Goal: Contribute content

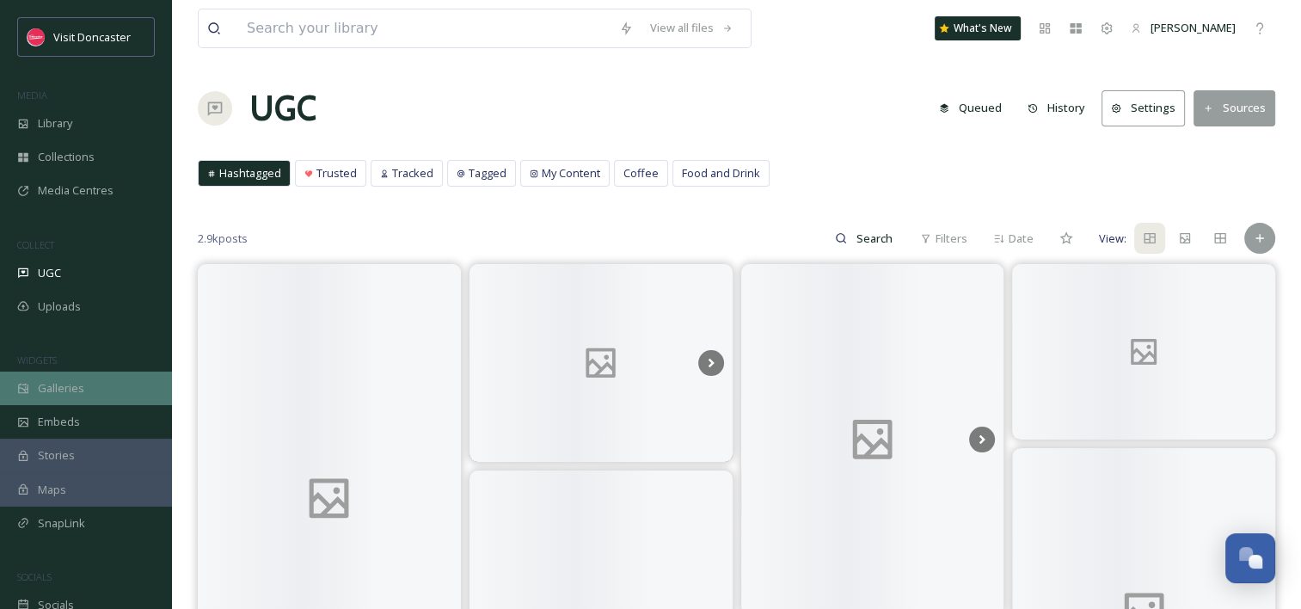
click at [101, 388] on div "Galleries" at bounding box center [86, 388] width 172 height 34
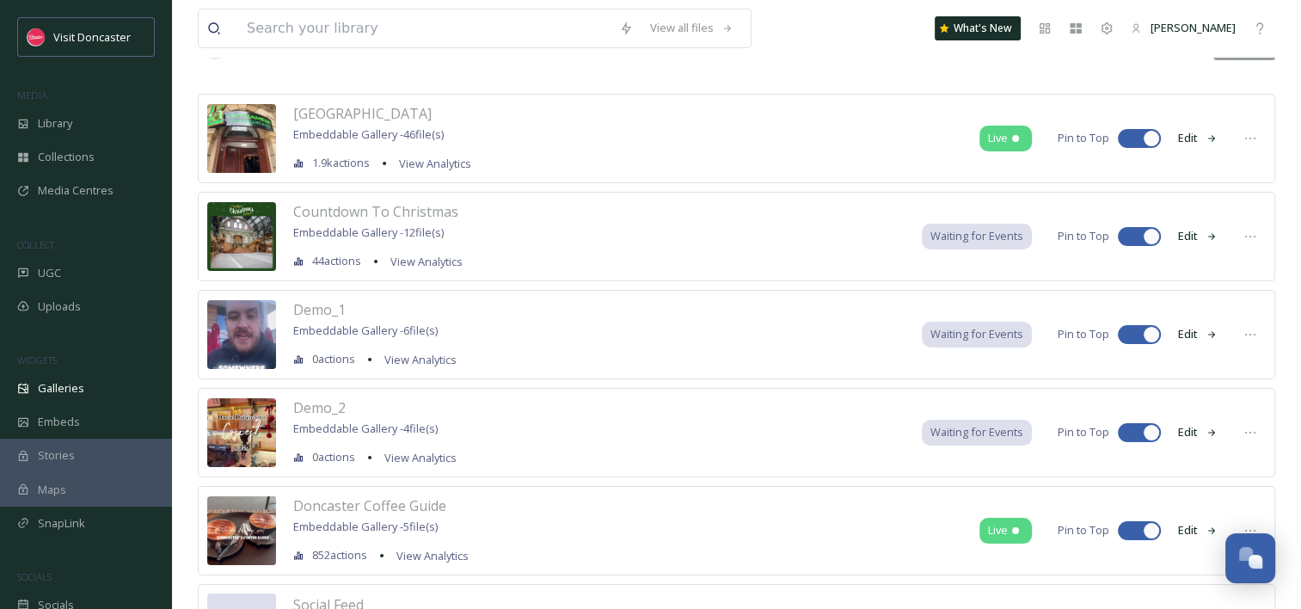
scroll to position [172, 0]
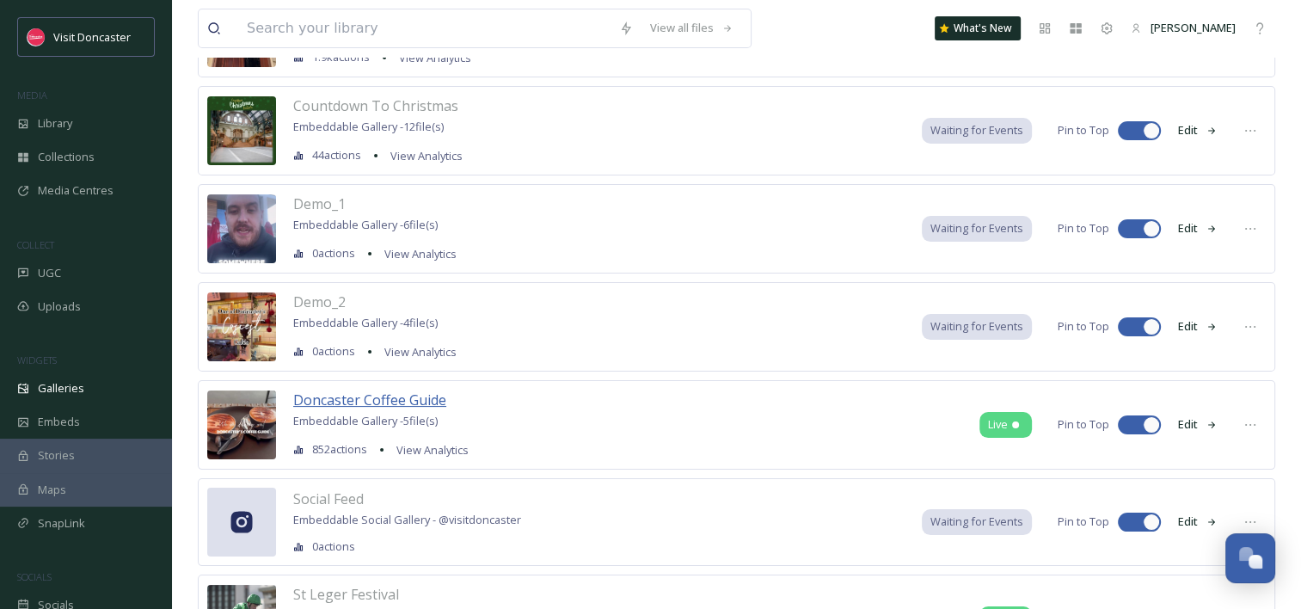
click at [364, 396] on span "Doncaster Coffee Guide" at bounding box center [369, 399] width 153 height 19
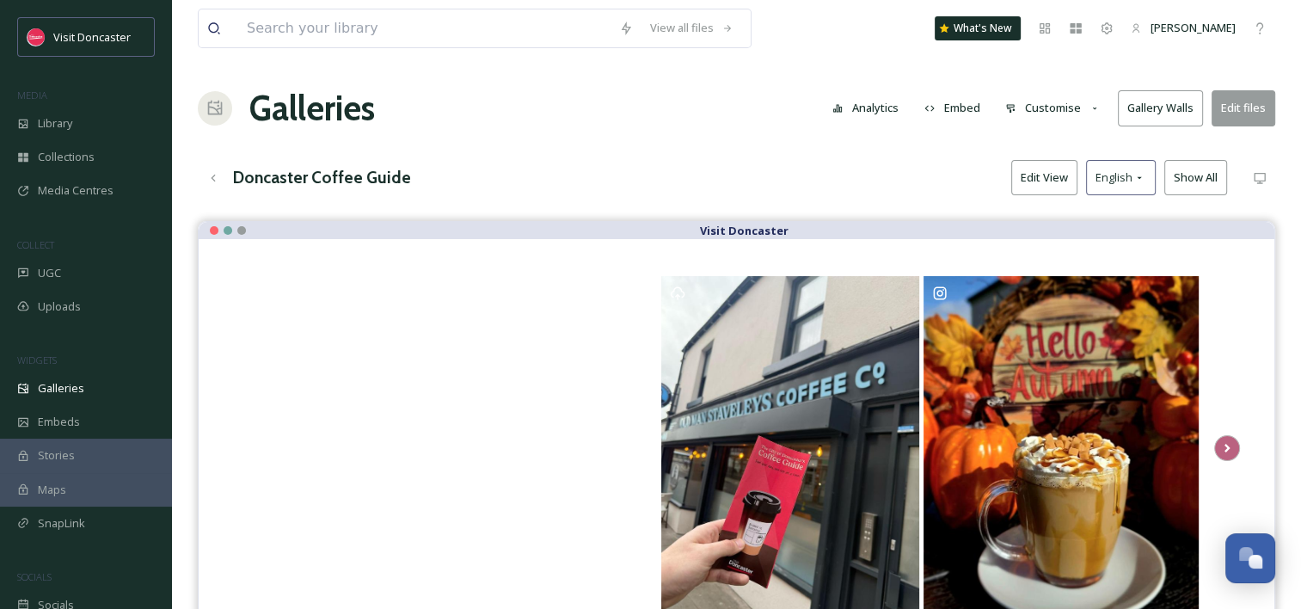
click at [1254, 106] on button "Edit files" at bounding box center [1243, 107] width 64 height 35
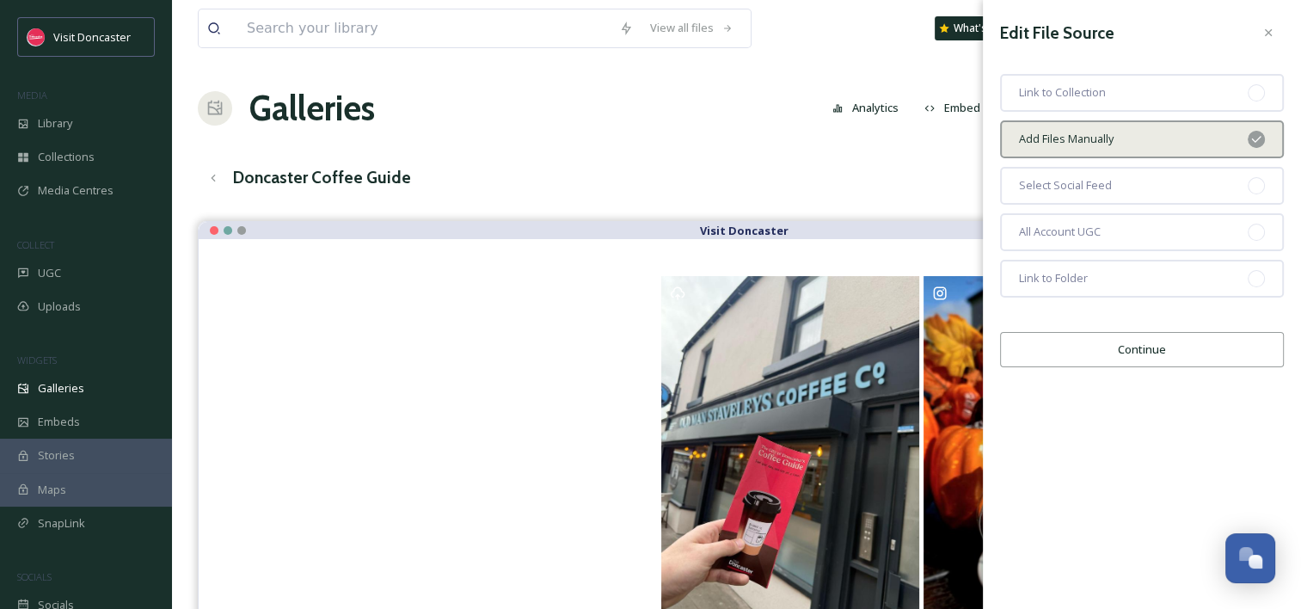
click at [1180, 357] on button "Continue" at bounding box center [1142, 349] width 284 height 35
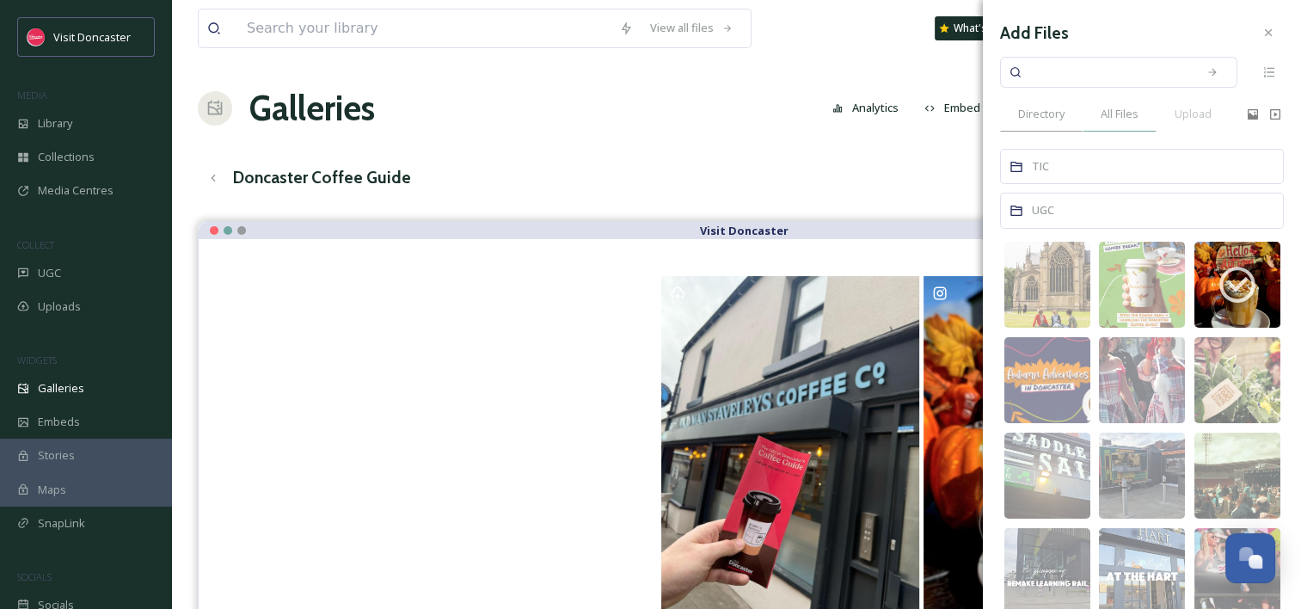
click at [1125, 126] on div "All Files" at bounding box center [1120, 113] width 74 height 35
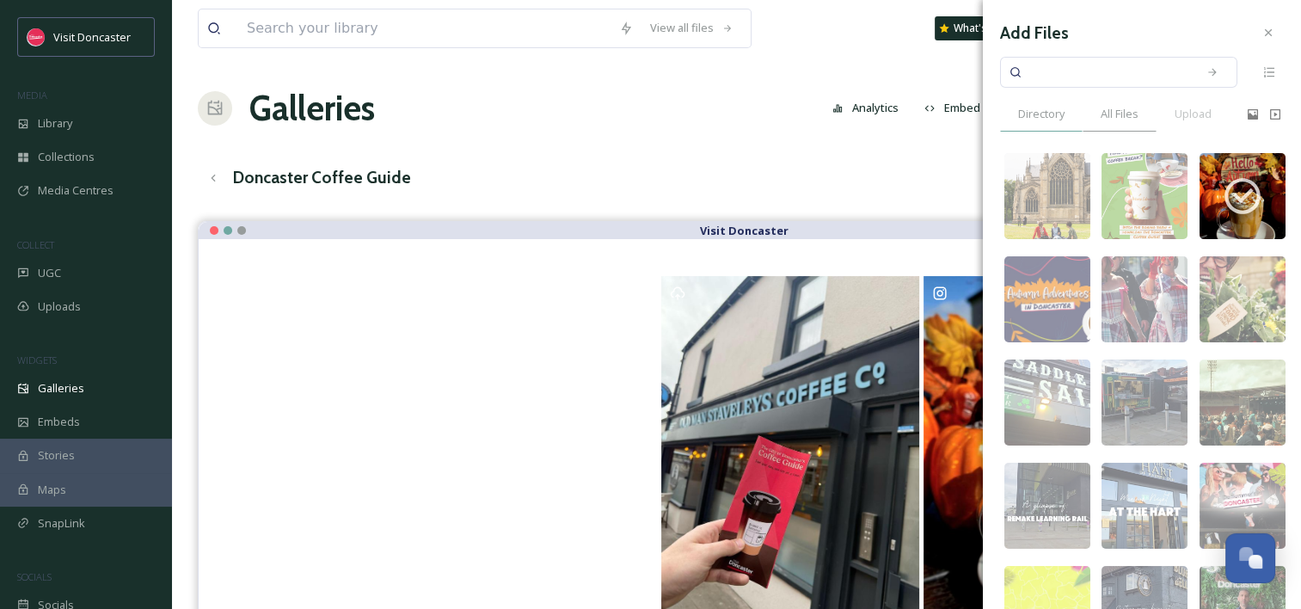
click at [1055, 110] on span "Directory" at bounding box center [1041, 114] width 46 height 16
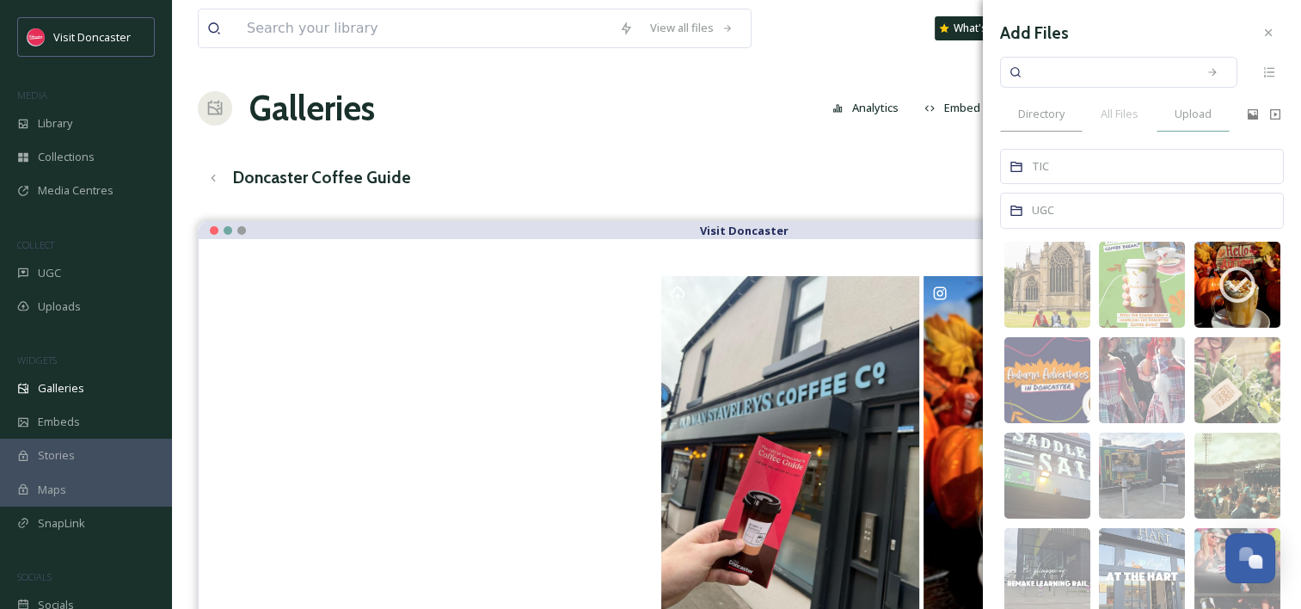
click at [1200, 110] on span "Upload" at bounding box center [1193, 114] width 37 height 16
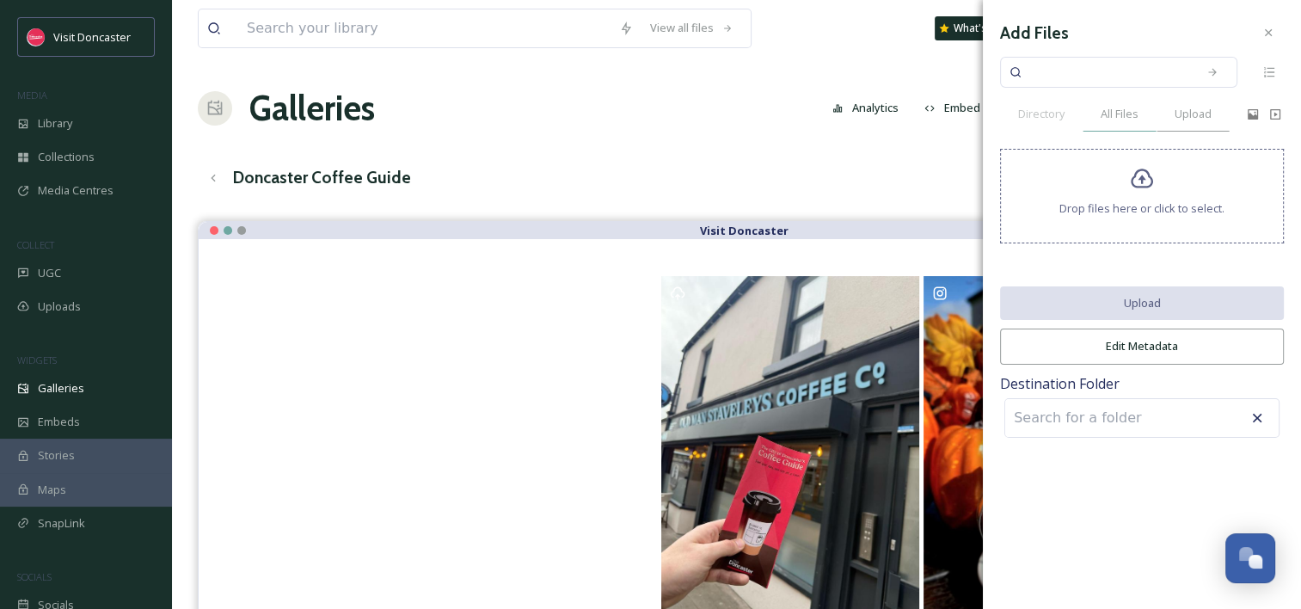
click at [1132, 113] on span "All Files" at bounding box center [1120, 114] width 38 height 16
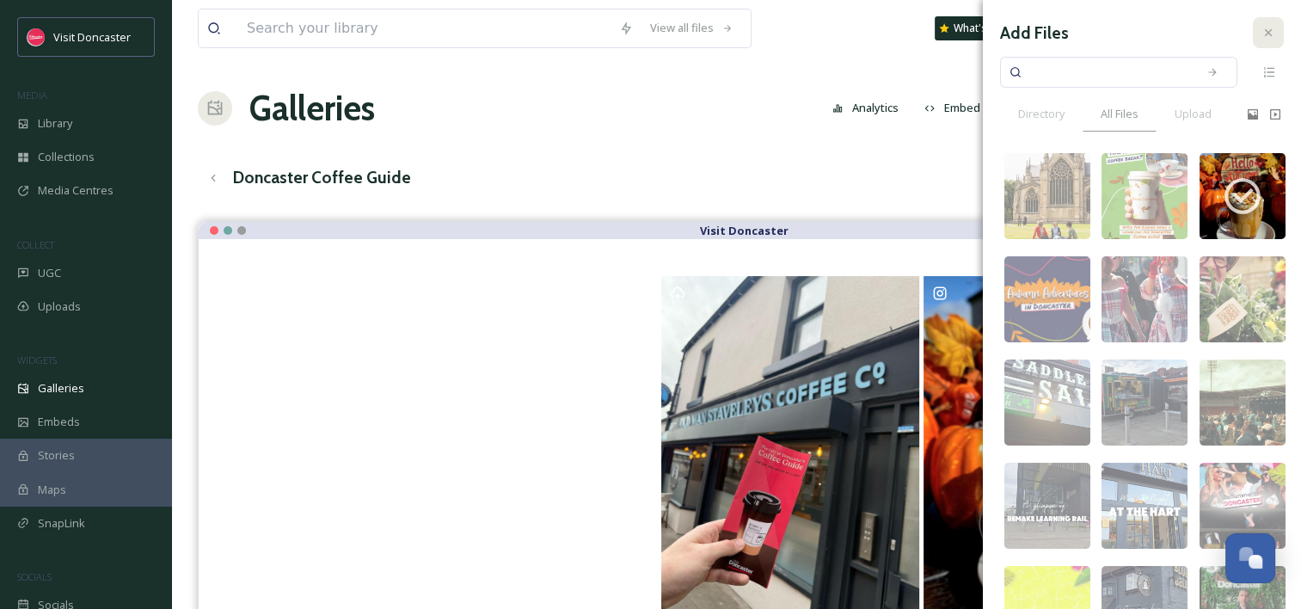
click at [1262, 34] on div at bounding box center [1268, 32] width 31 height 31
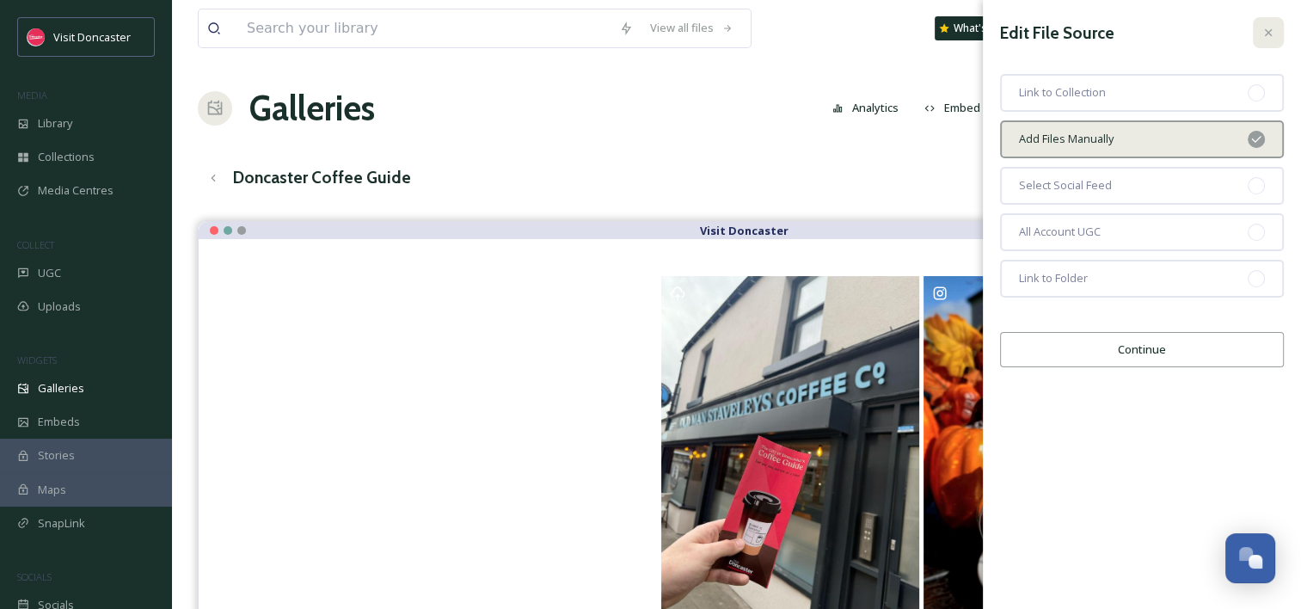
click at [1268, 27] on icon at bounding box center [1268, 33] width 14 height 14
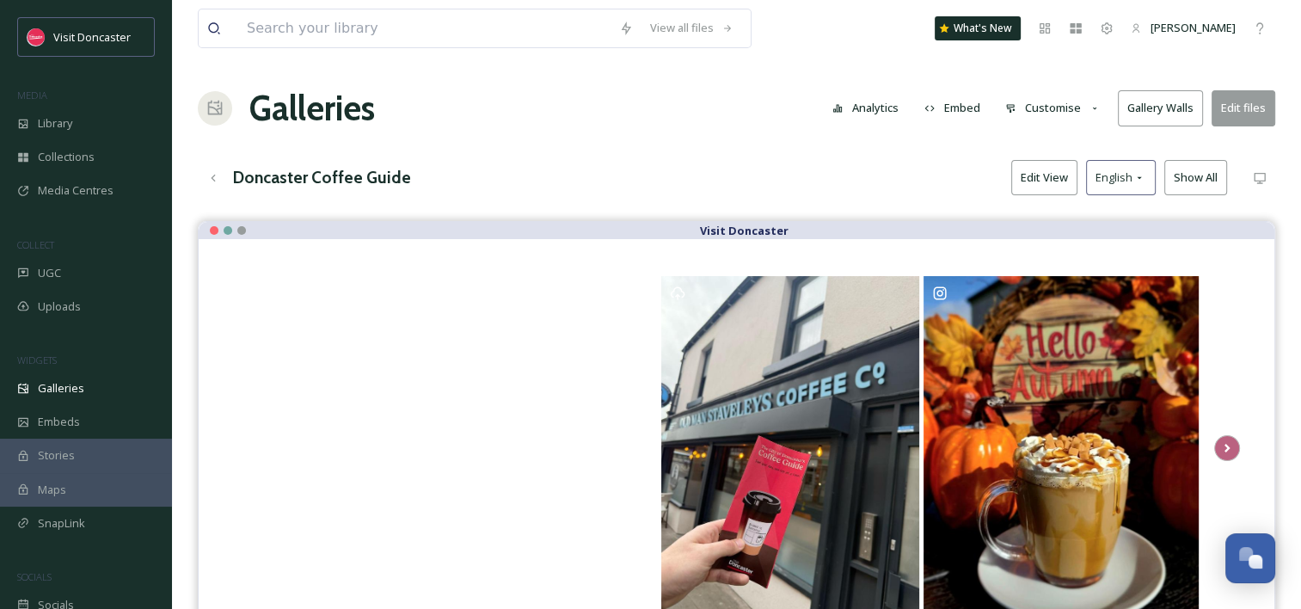
click at [1234, 101] on button "Edit files" at bounding box center [1243, 107] width 64 height 35
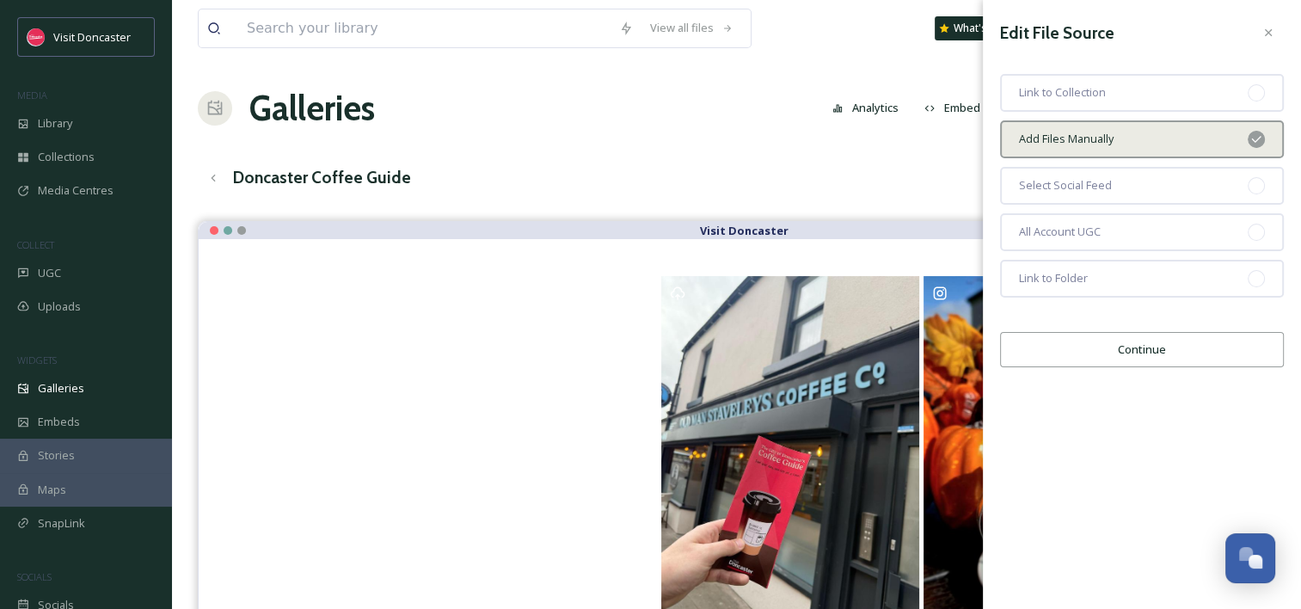
click at [1132, 340] on button "Continue" at bounding box center [1142, 349] width 284 height 35
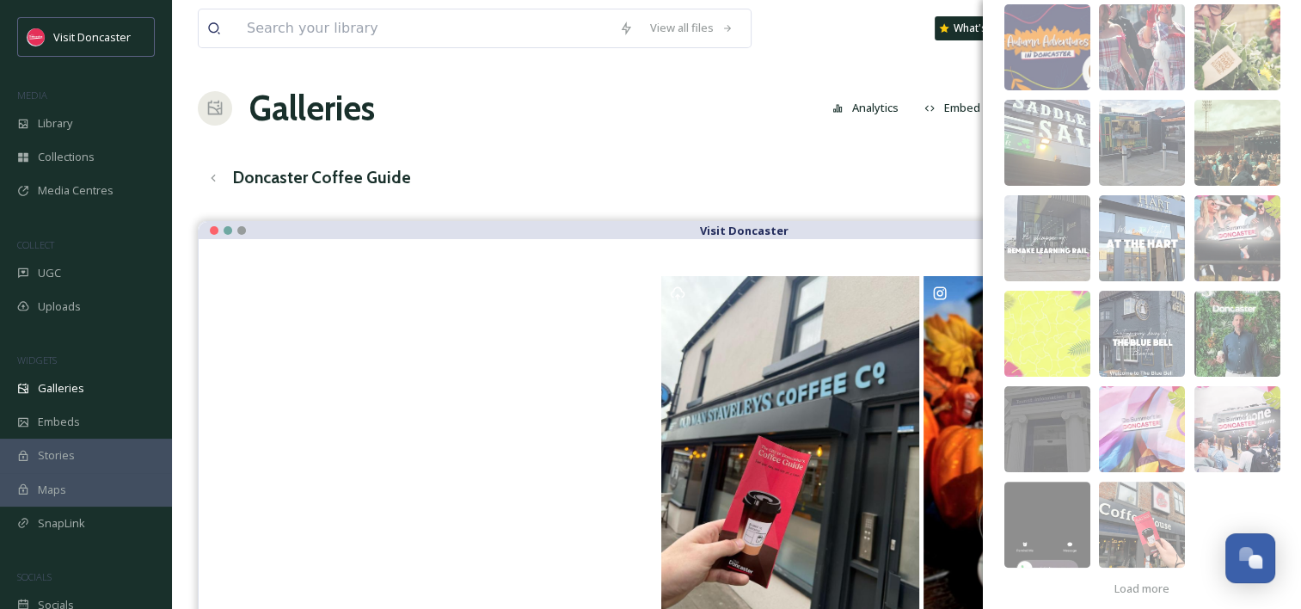
scroll to position [345, 0]
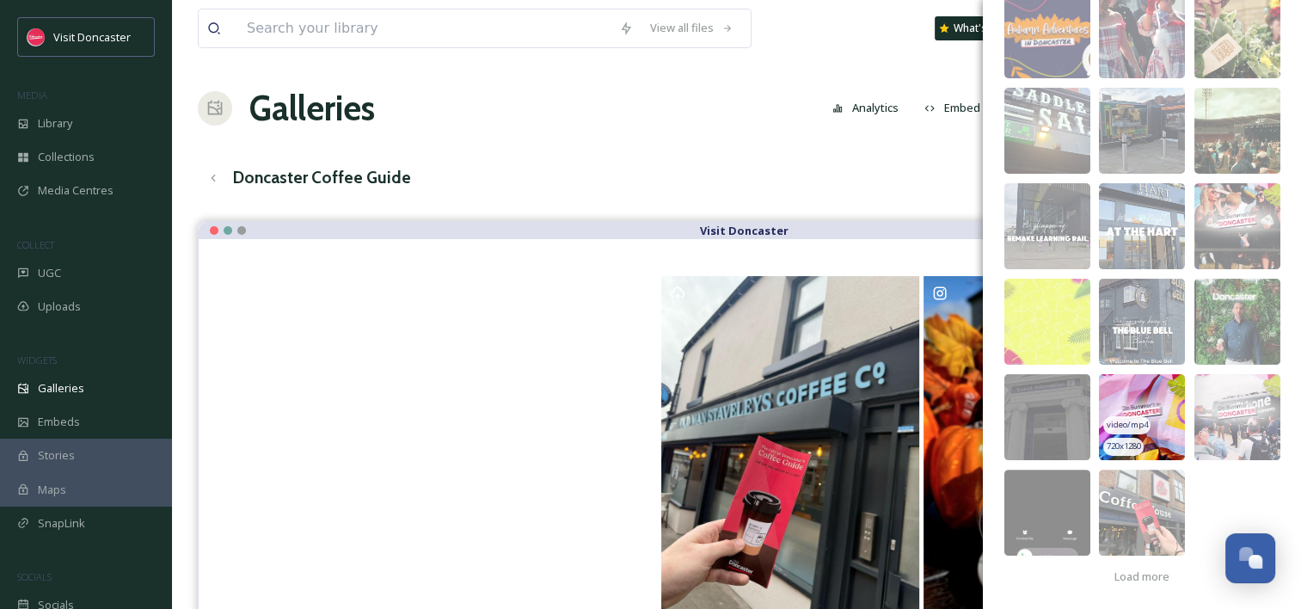
drag, startPoint x: 1115, startPoint y: 403, endPoint x: 1109, endPoint y: 437, distance: 34.1
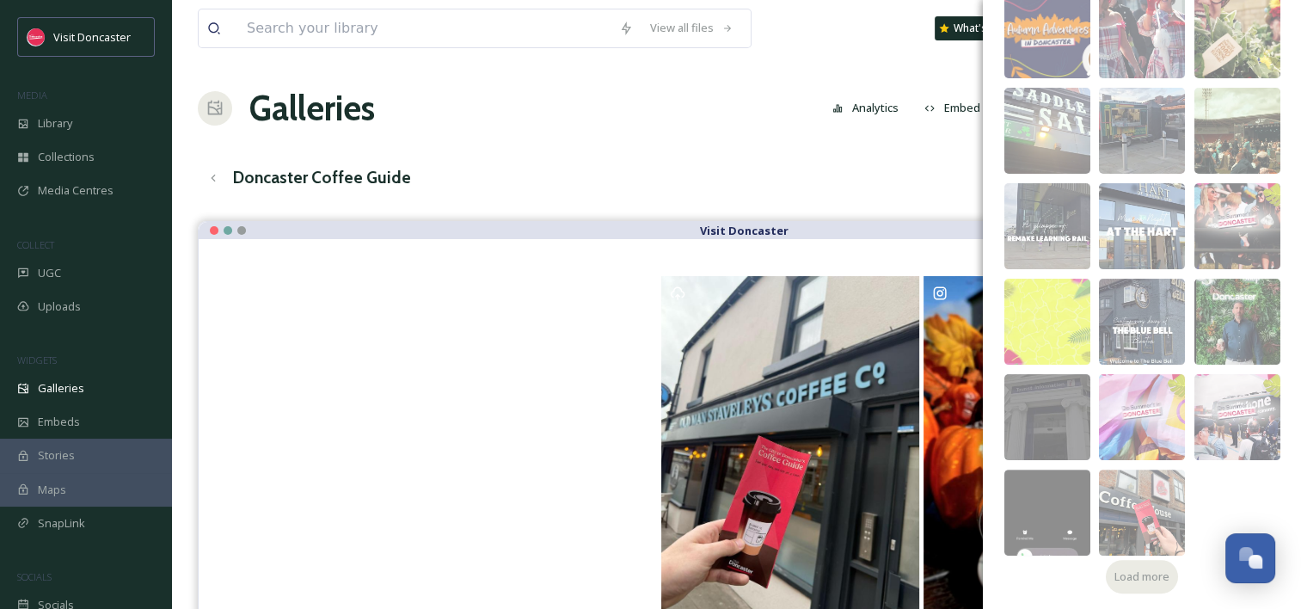
drag, startPoint x: 1109, startPoint y: 437, endPoint x: 1138, endPoint y: 566, distance: 132.1
click at [1138, 561] on div "Load more" at bounding box center [1142, 577] width 72 height 34
click at [1138, 574] on div "Add Files Directory All Files Upload TIC UGC image/png 945 x 1501 image/jpeg 13…" at bounding box center [1142, 132] width 318 height 955
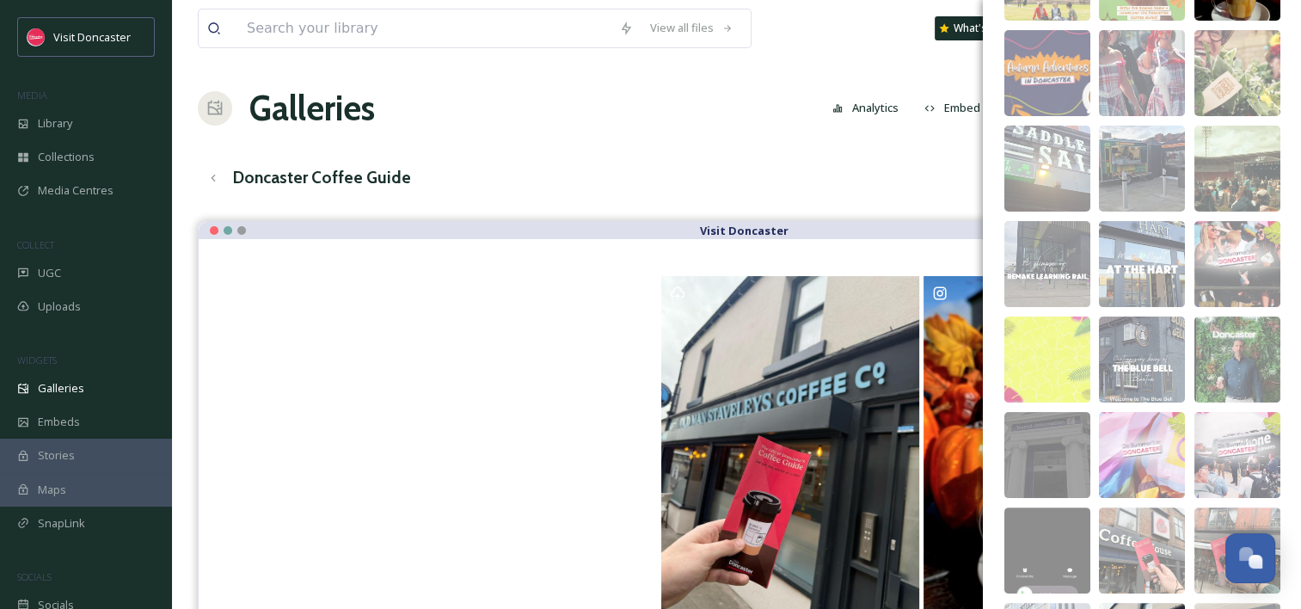
scroll to position [602, 0]
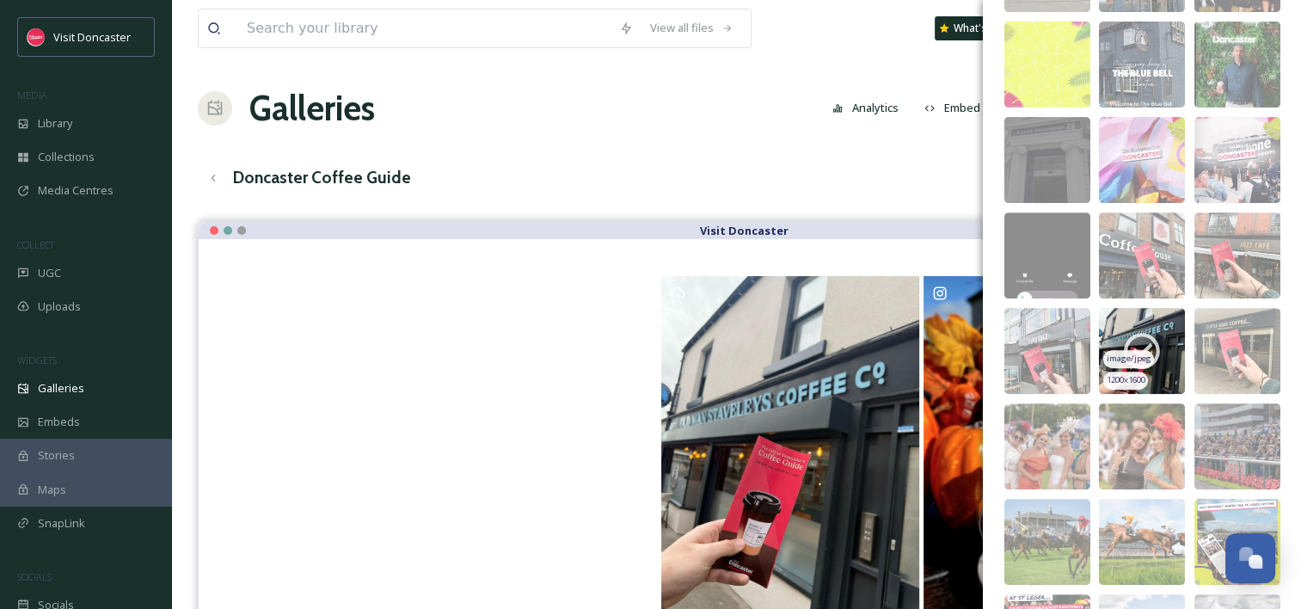
click at [1142, 358] on span "image/jpeg" at bounding box center [1129, 359] width 45 height 12
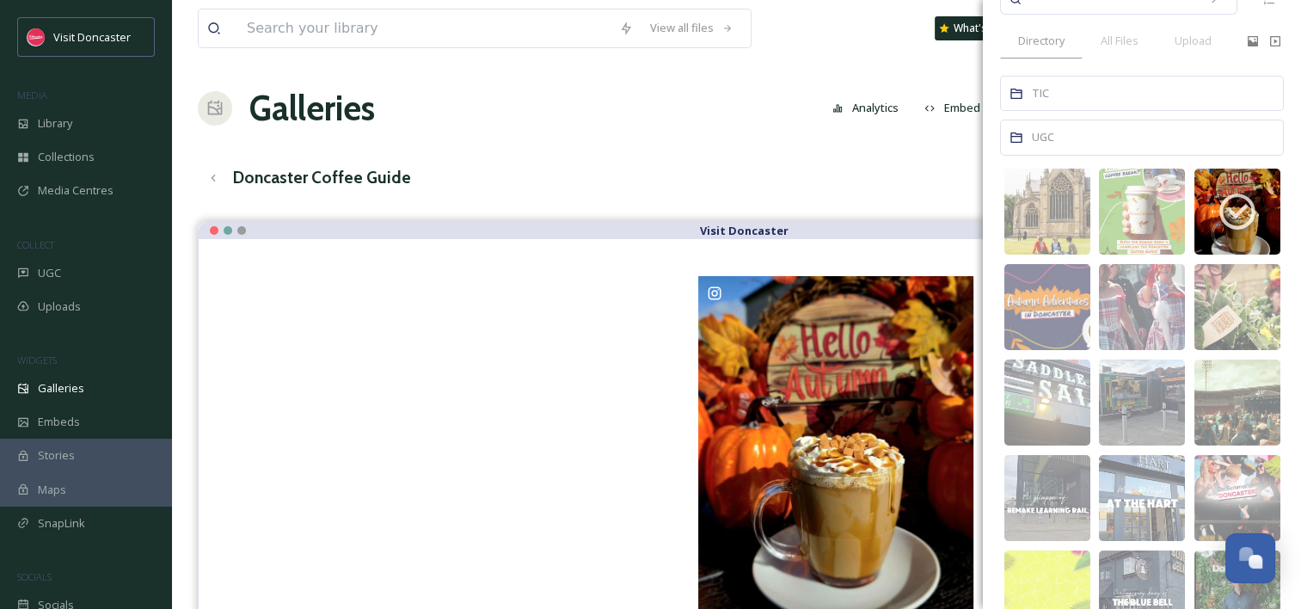
scroll to position [0, 0]
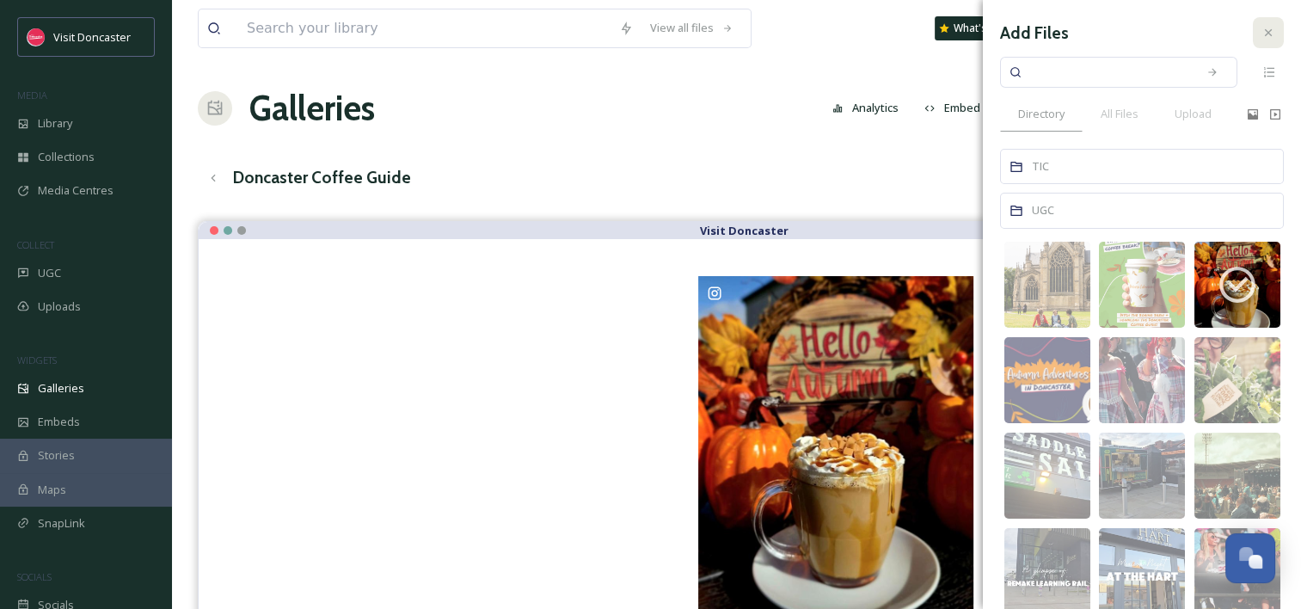
click at [1261, 31] on icon at bounding box center [1268, 33] width 14 height 14
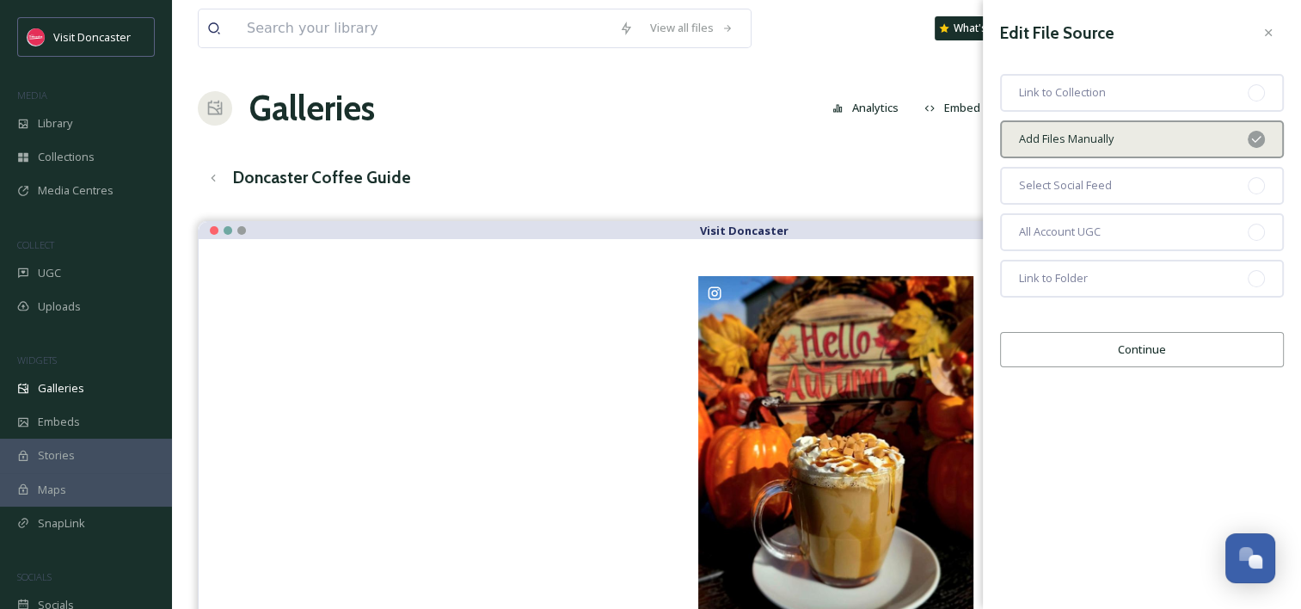
click at [1258, 31] on div at bounding box center [1268, 32] width 31 height 31
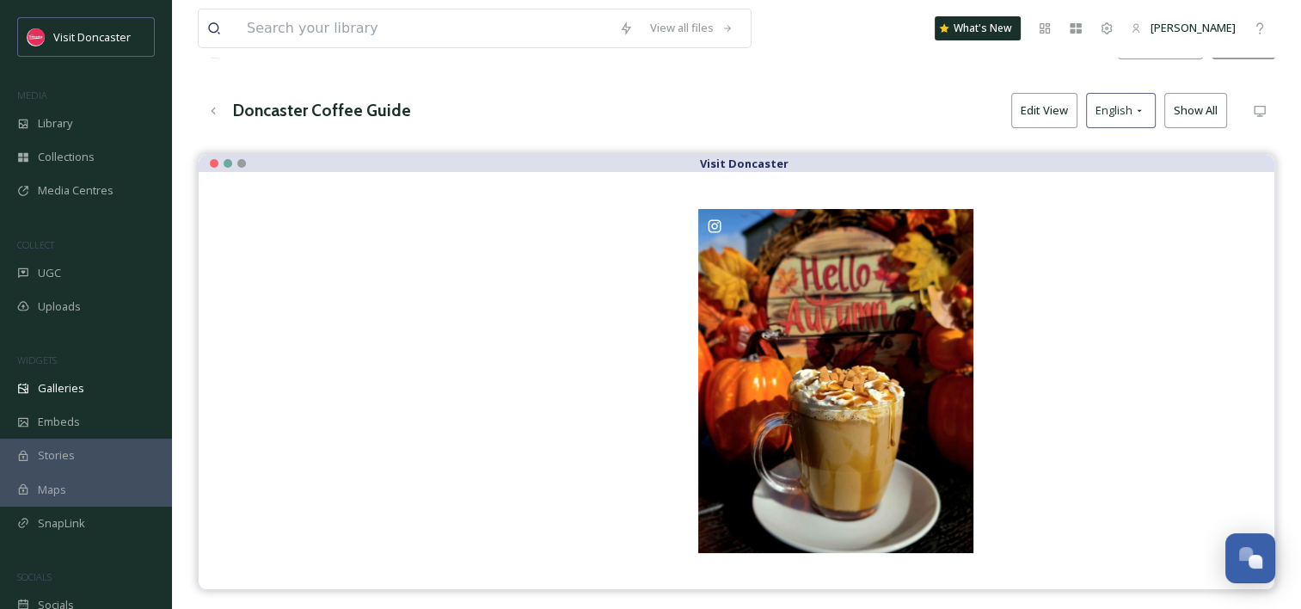
scroll to position [86, 0]
